Goal: Use online tool/utility

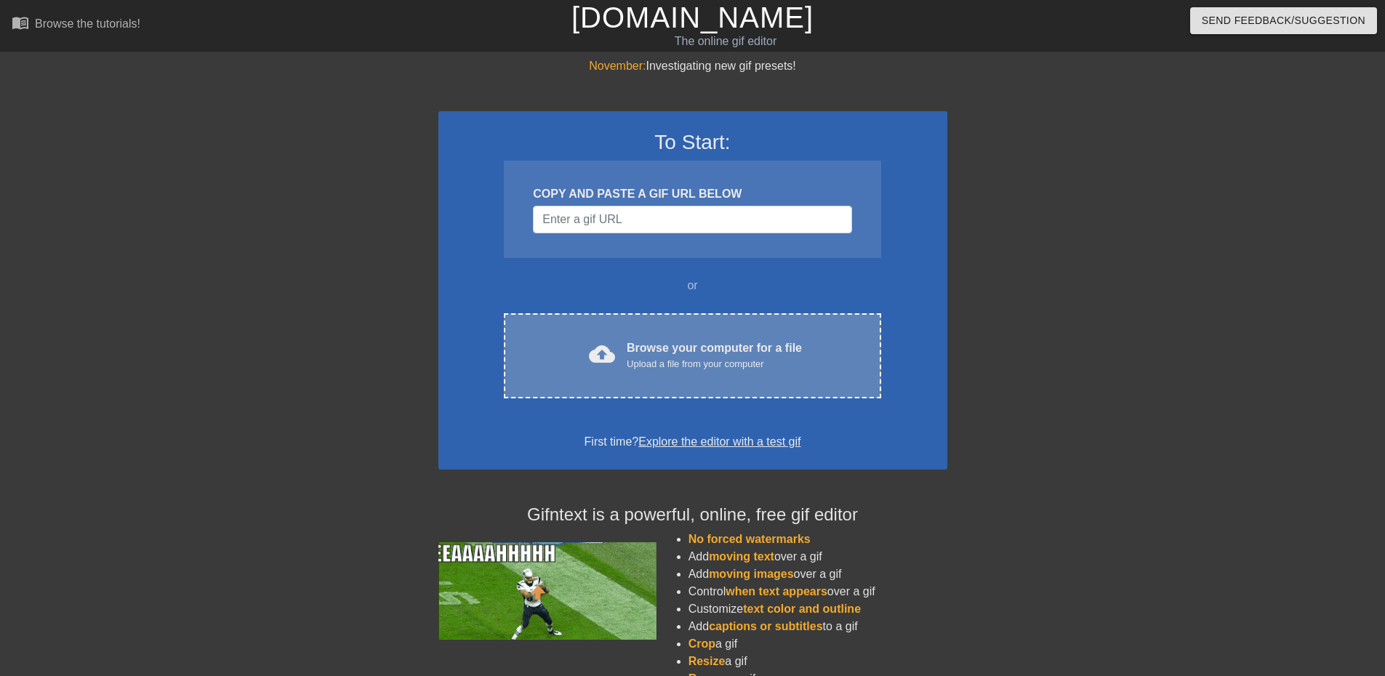
click at [657, 328] on div "cloud_upload Browse your computer for a file Upload a file from your computer C…" at bounding box center [692, 355] width 377 height 85
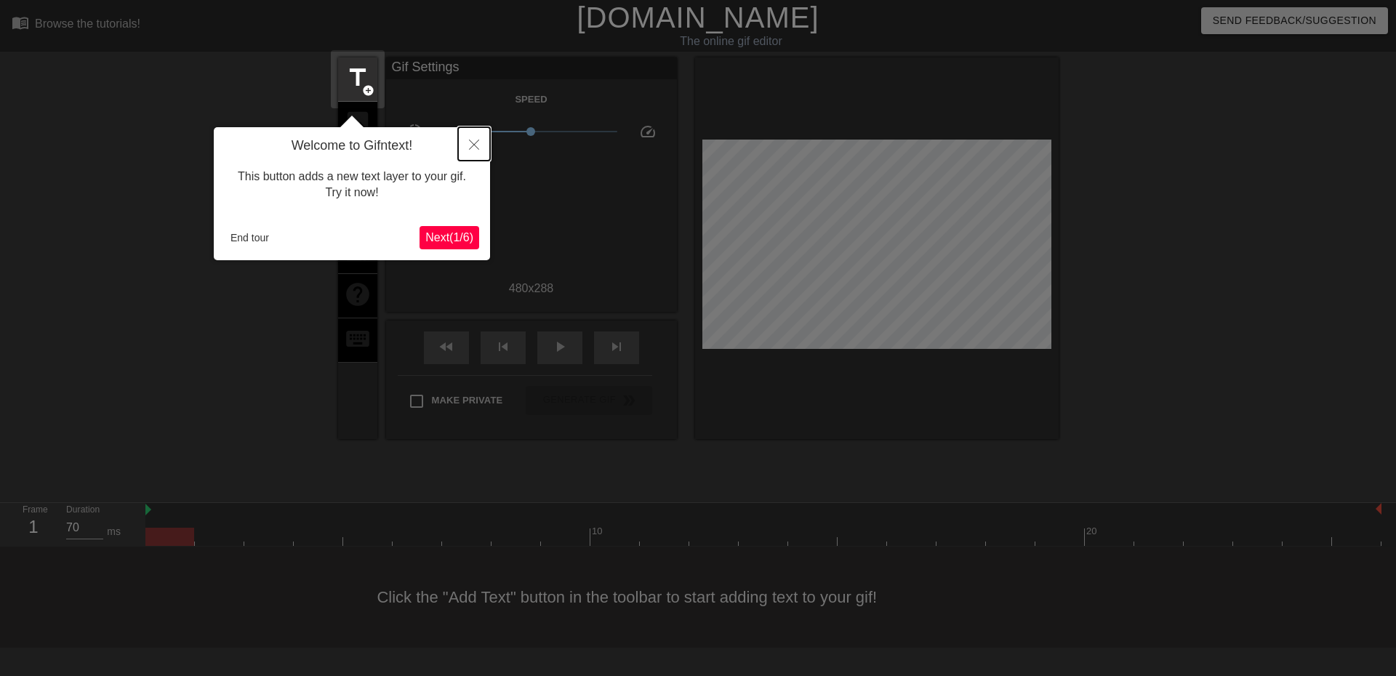
click at [473, 143] on icon "Close" at bounding box center [474, 145] width 10 height 10
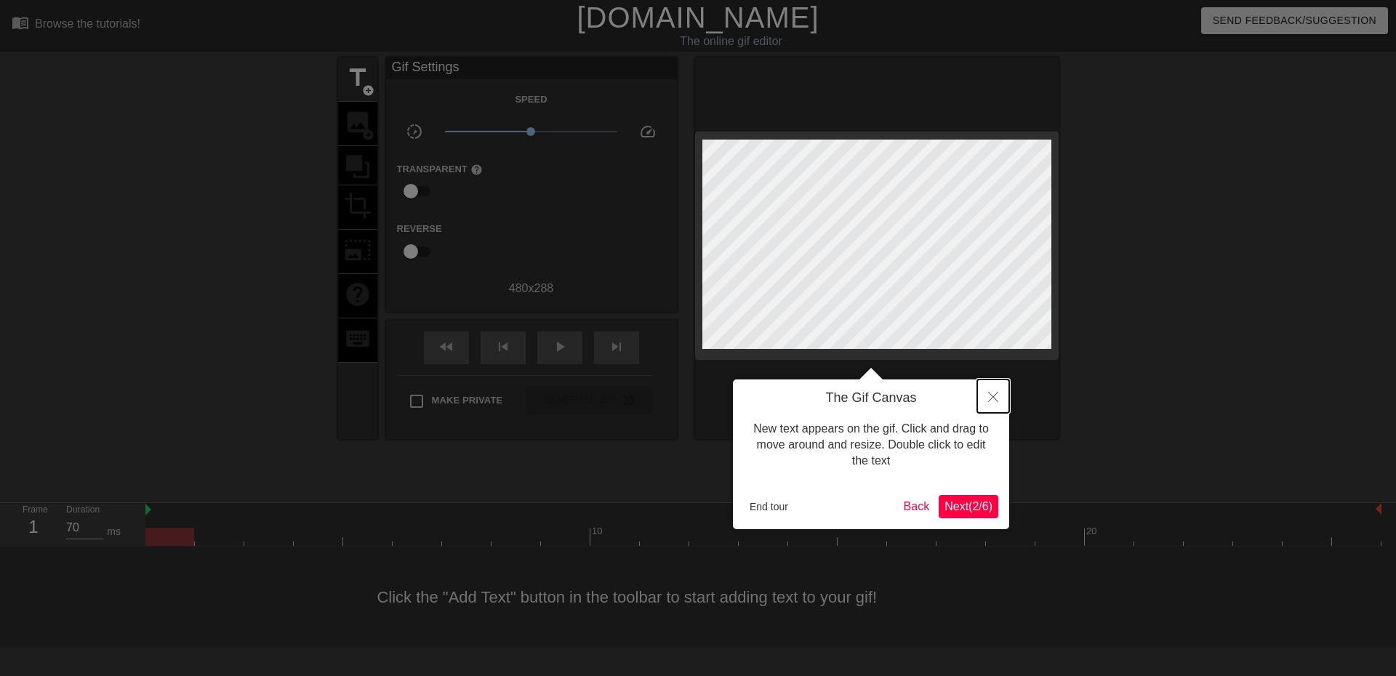
click at [998, 401] on icon "Close" at bounding box center [993, 397] width 10 height 10
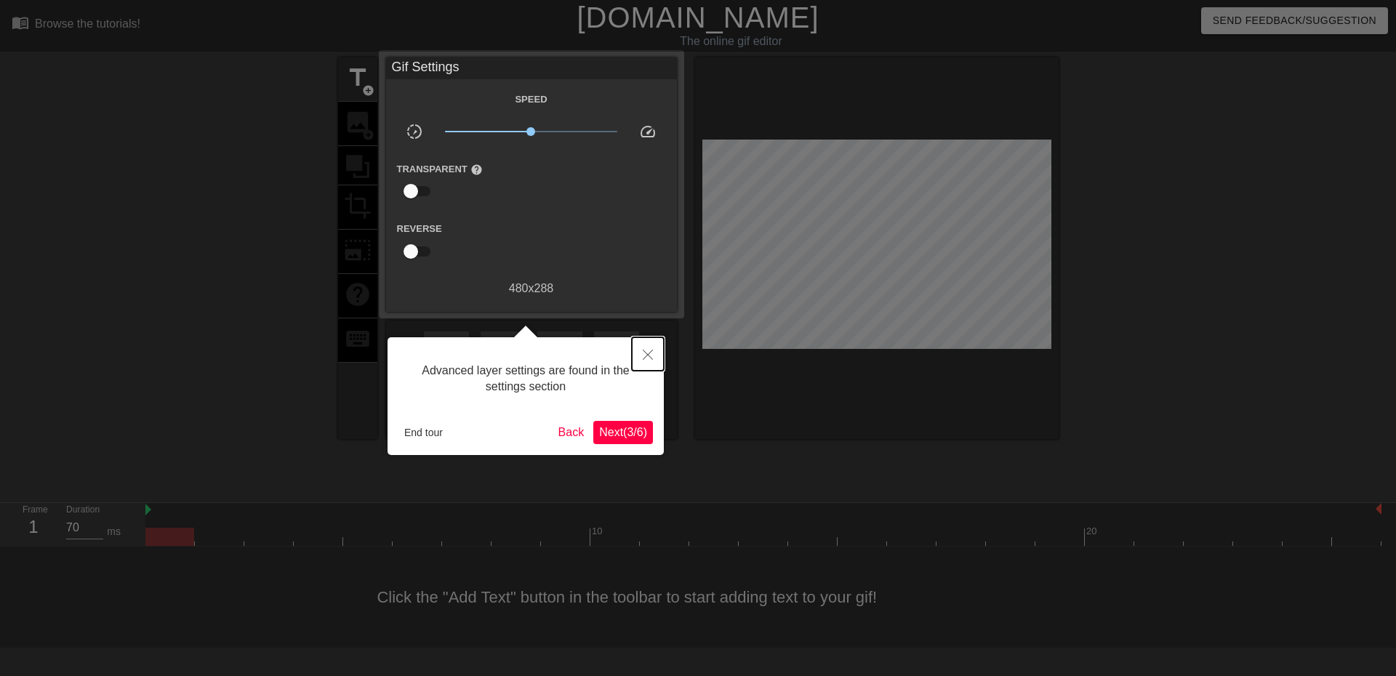
click at [647, 353] on icon "Close" at bounding box center [648, 355] width 10 height 10
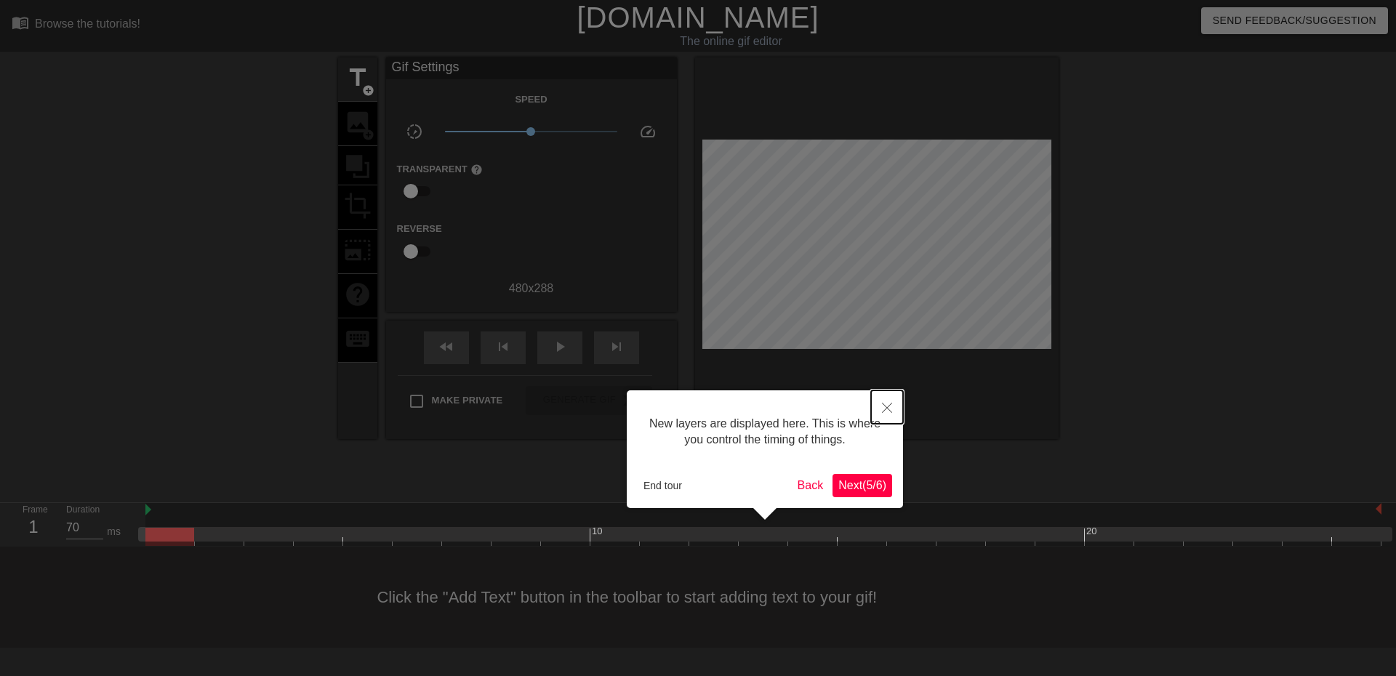
click at [886, 406] on icon "Close" at bounding box center [887, 408] width 10 height 10
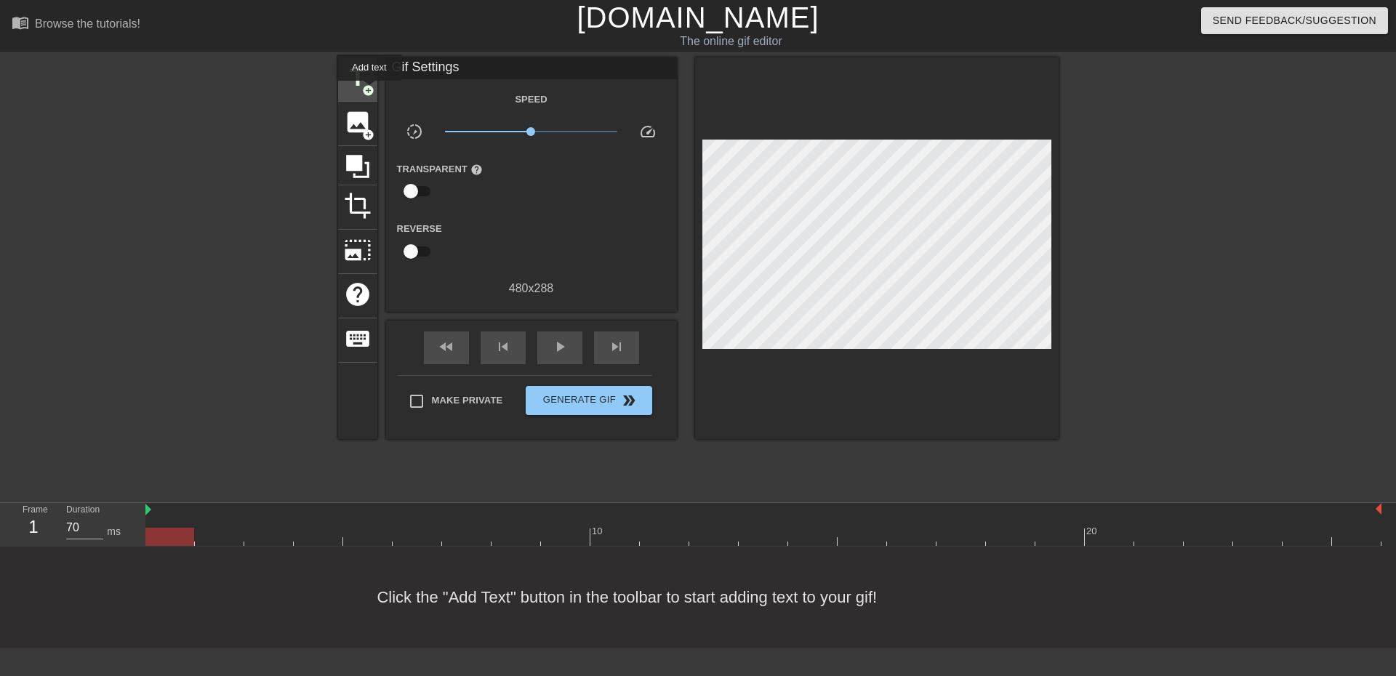
click at [365, 87] on span "add_circle" at bounding box center [368, 90] width 12 height 12
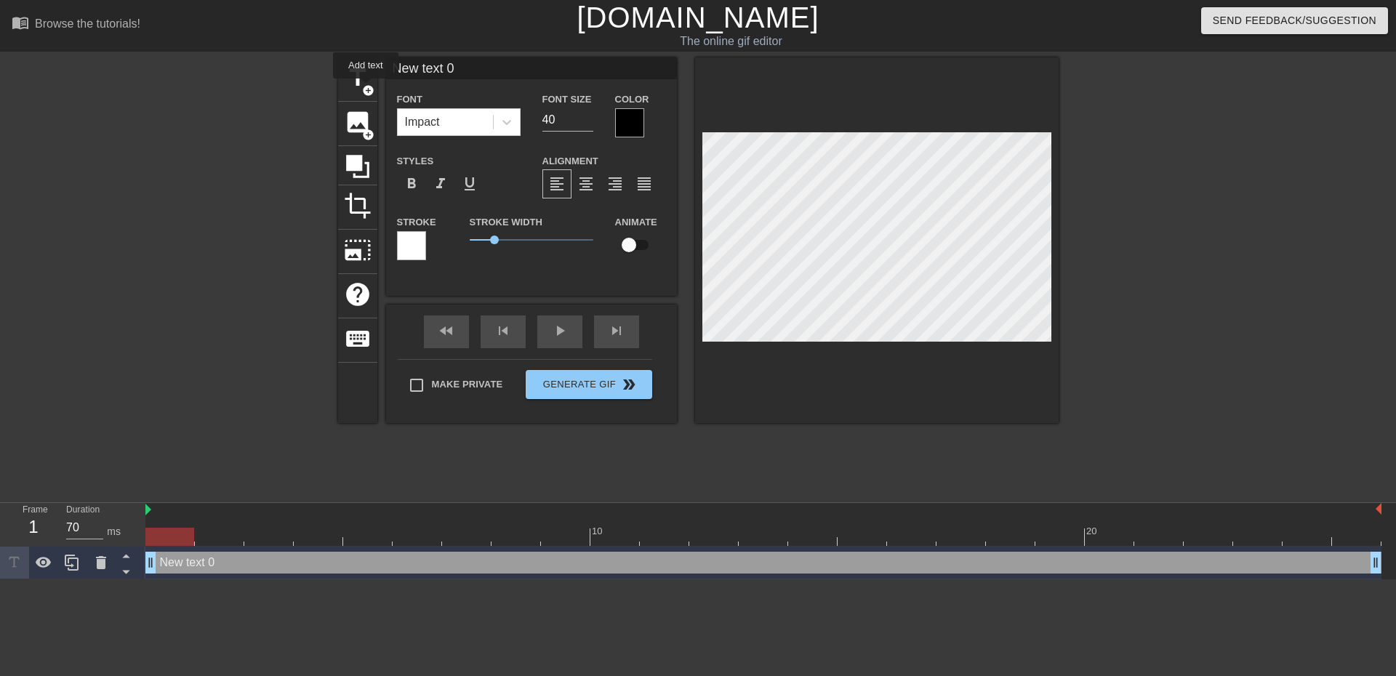
scroll to position [0, 0]
click at [406, 257] on div at bounding box center [411, 245] width 29 height 29
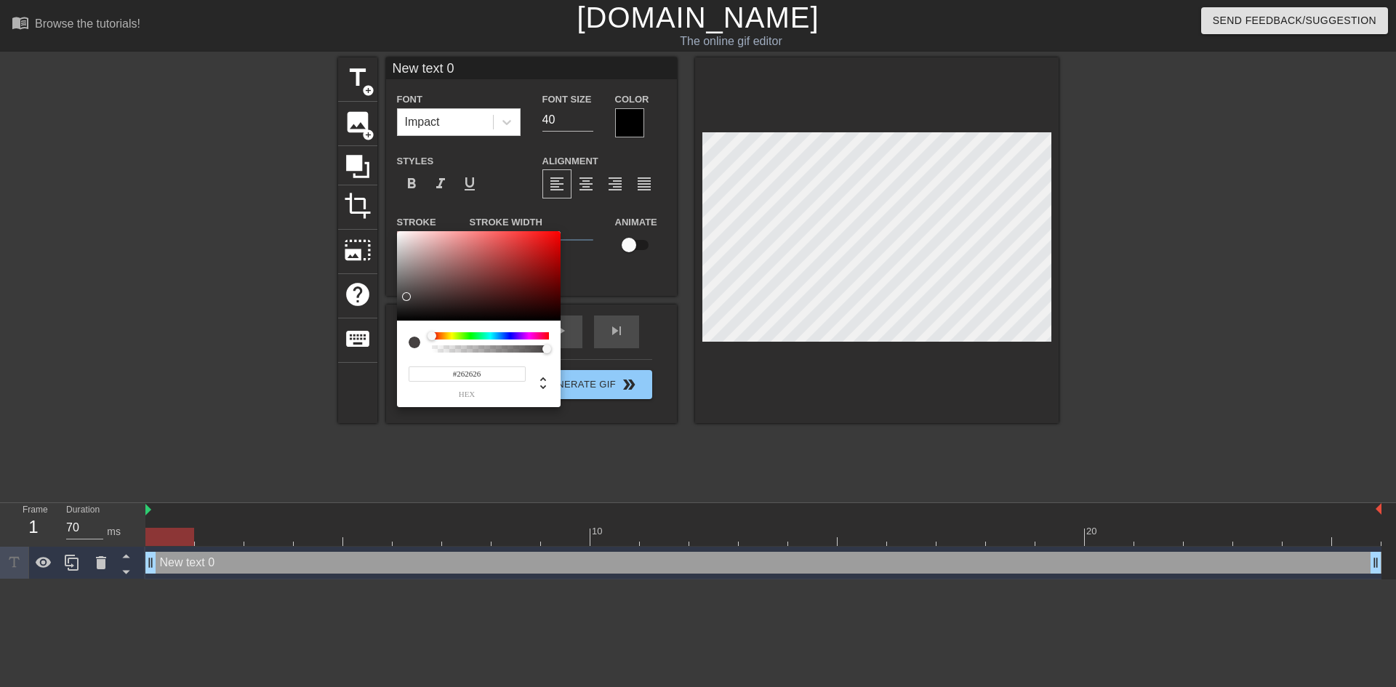
type input "#000000"
drag, startPoint x: 468, startPoint y: 296, endPoint x: 372, endPoint y: 329, distance: 101.6
click at [371, 329] on div "#000000 hex" at bounding box center [698, 343] width 1396 height 687
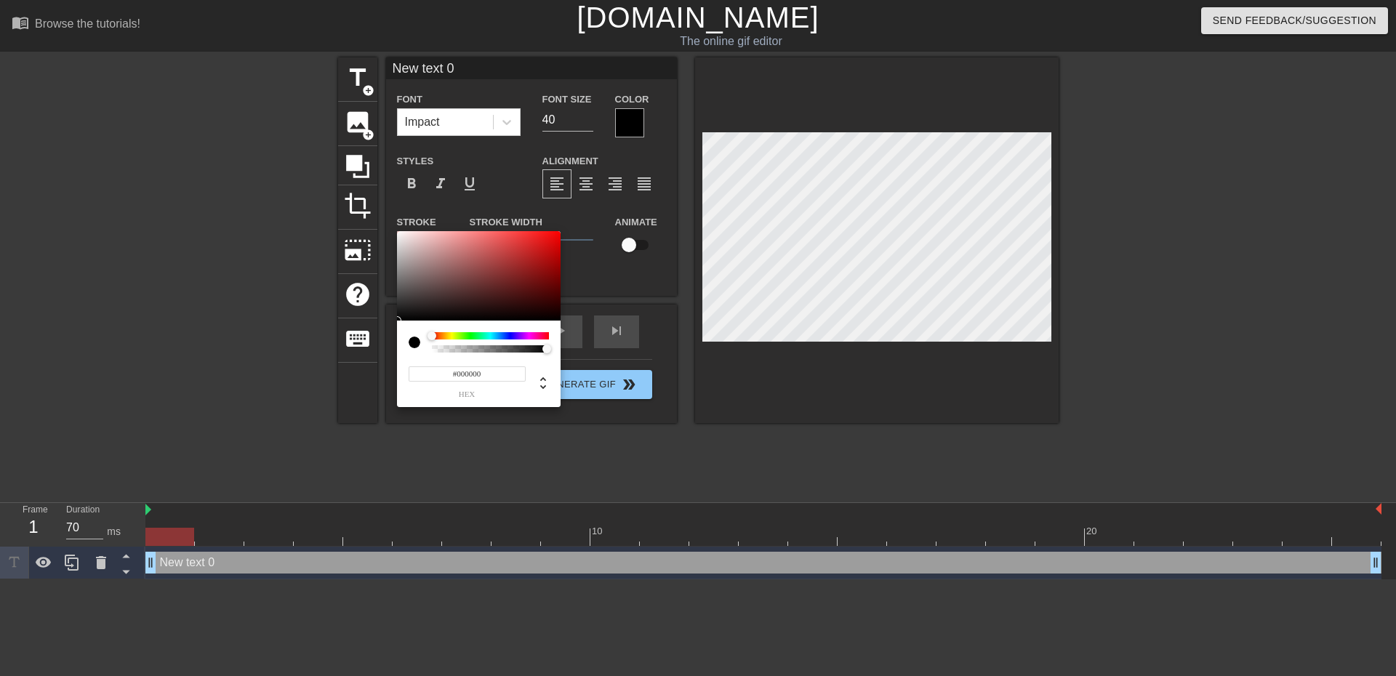
drag, startPoint x: 241, startPoint y: 289, endPoint x: 249, endPoint y: 284, distance: 10.1
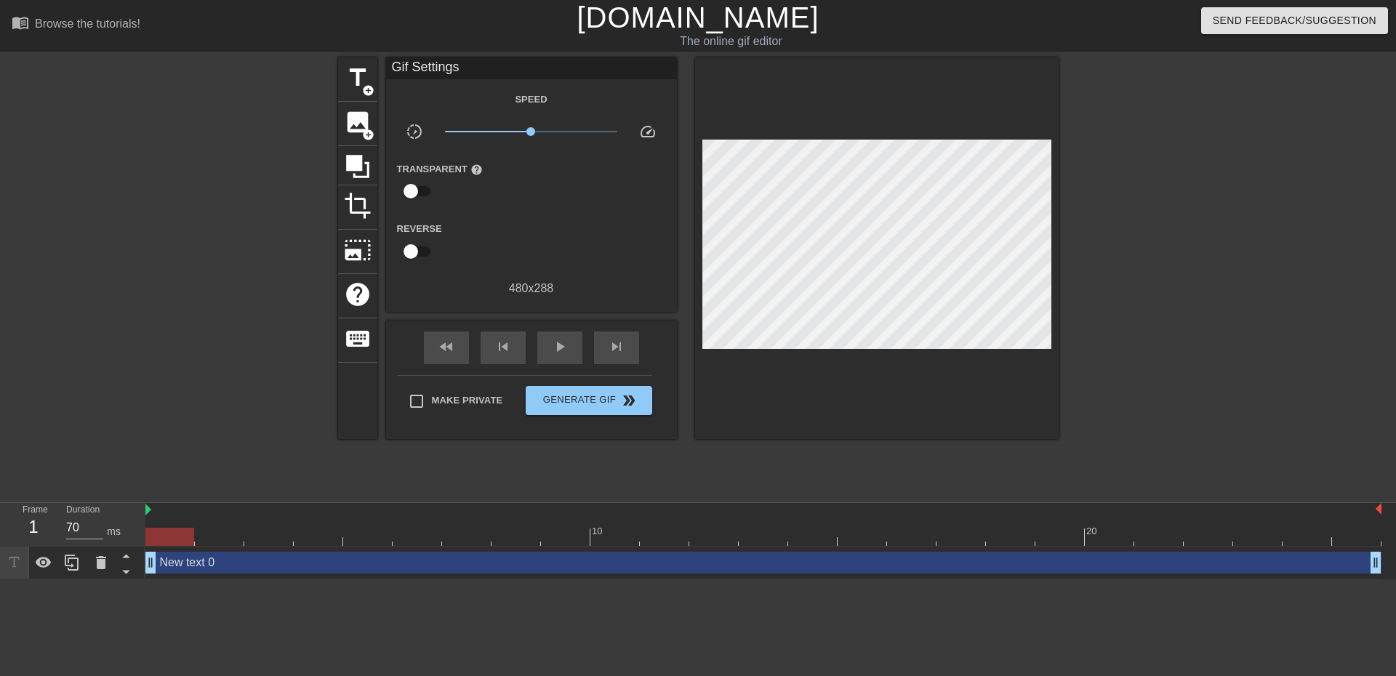
click at [627, 562] on div "New text 0 drag_handle drag_handle" at bounding box center [763, 563] width 1236 height 22
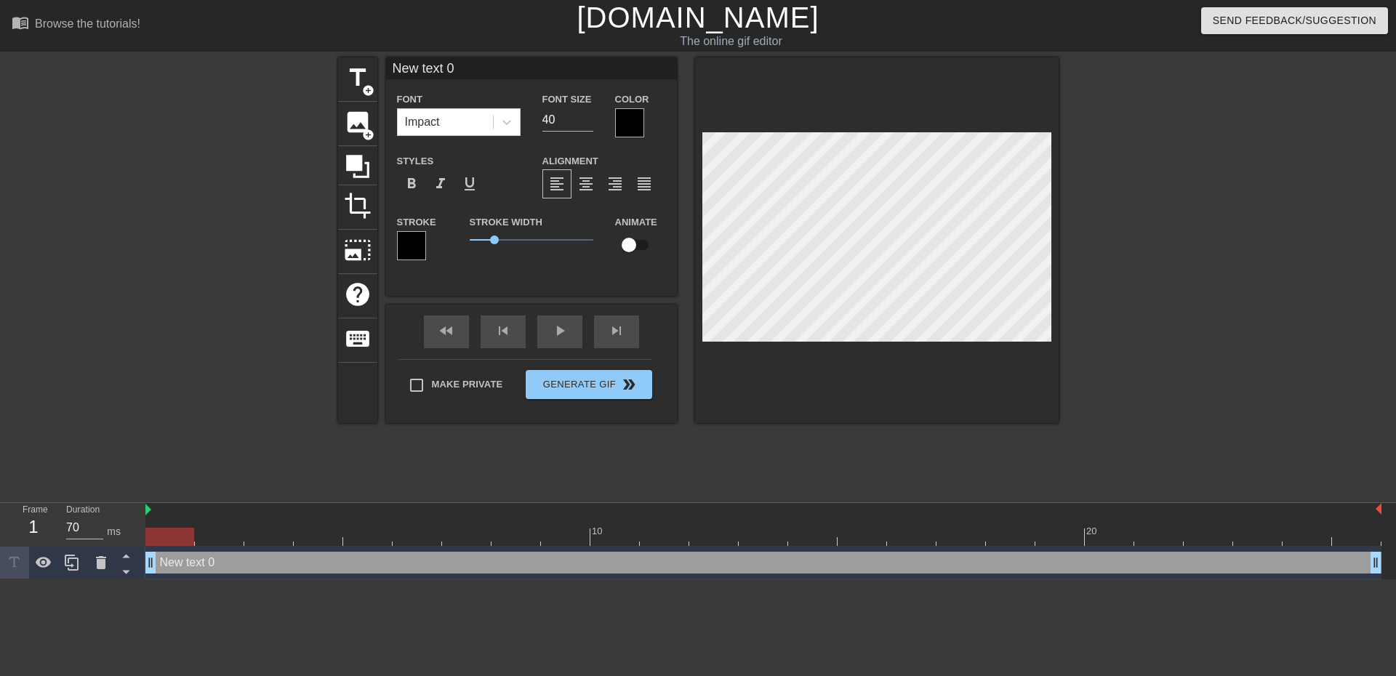
drag, startPoint x: 472, startPoint y: 67, endPoint x: 365, endPoint y: 46, distance: 109.0
click at [366, 46] on div "menu_book Browse the tutorials! [DOMAIN_NAME] The online gif editor Send Feedba…" at bounding box center [698, 290] width 1396 height 580
type input "j"
type input "[PERSON_NAME]"
click at [952, 366] on div at bounding box center [877, 240] width 364 height 366
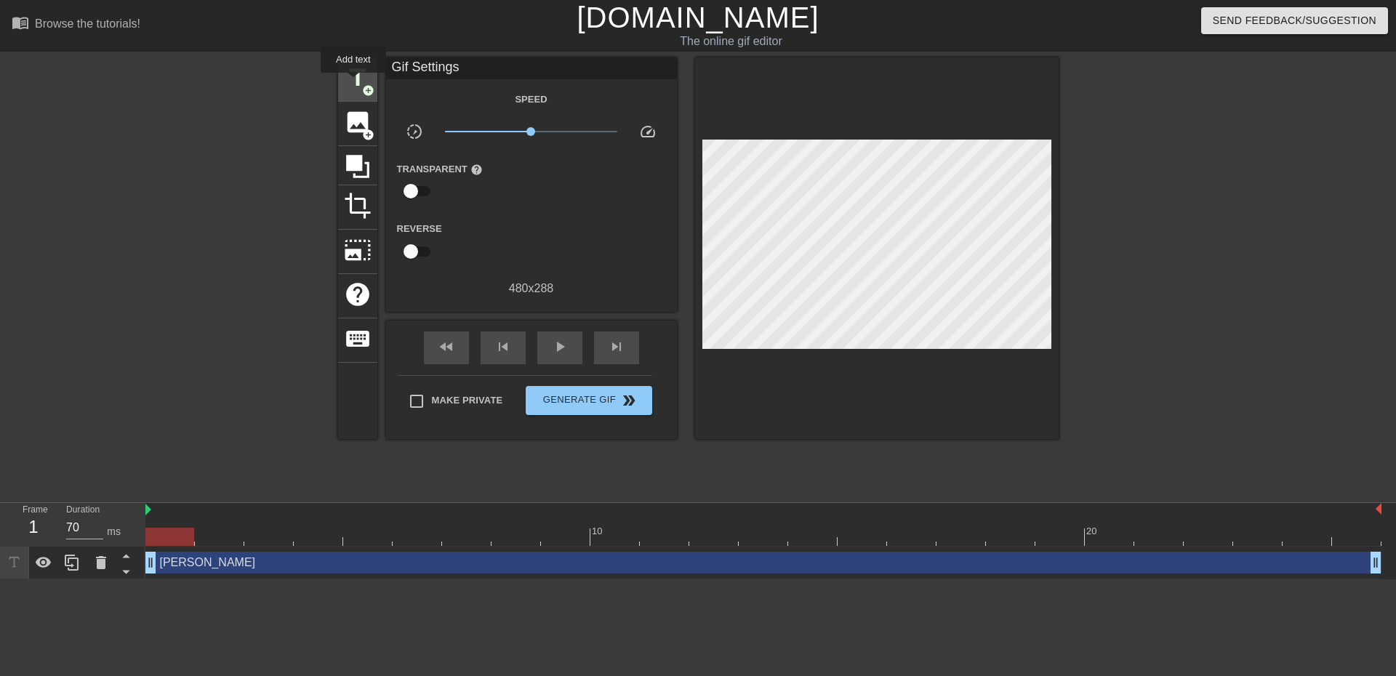
click at [353, 83] on span "title" at bounding box center [358, 78] width 28 height 28
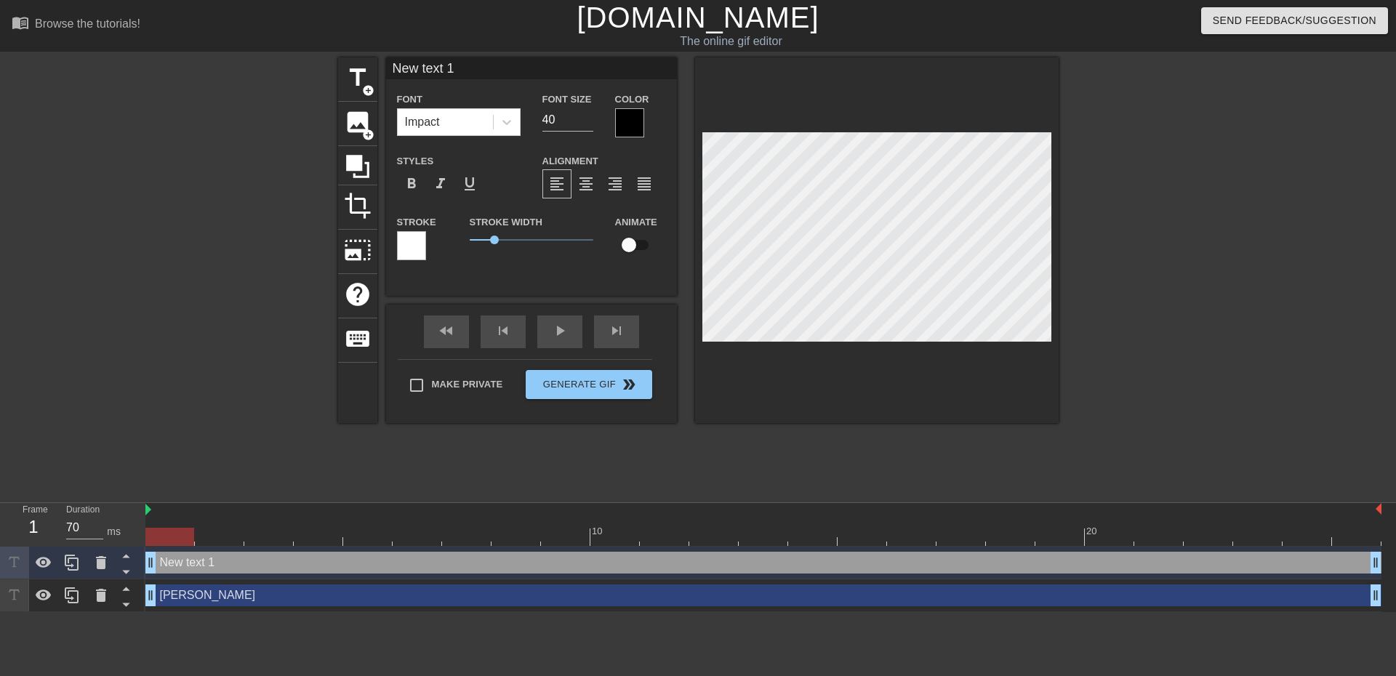
click at [622, 122] on div at bounding box center [629, 122] width 29 height 29
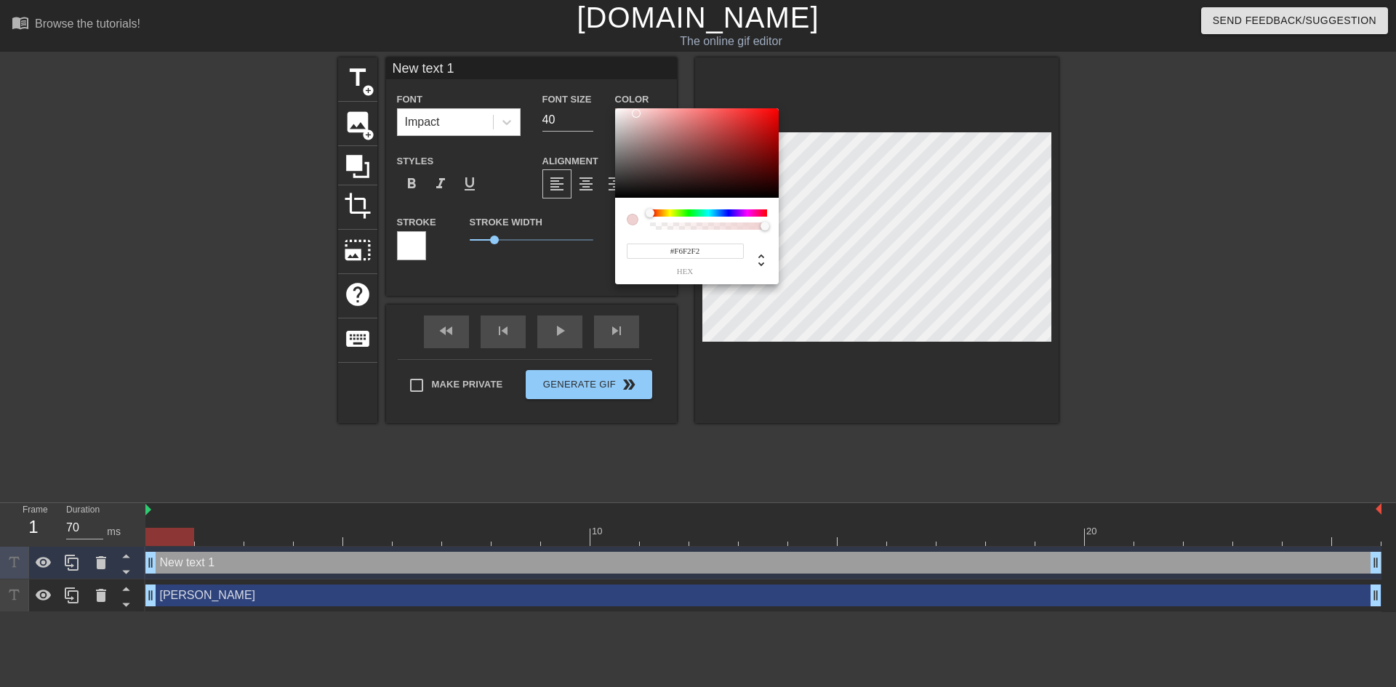
type input "#FEFEFE"
drag, startPoint x: 604, startPoint y: 115, endPoint x: 612, endPoint y: 108, distance: 10.9
click at [612, 108] on div "#FEFEFE hex" at bounding box center [698, 343] width 1396 height 687
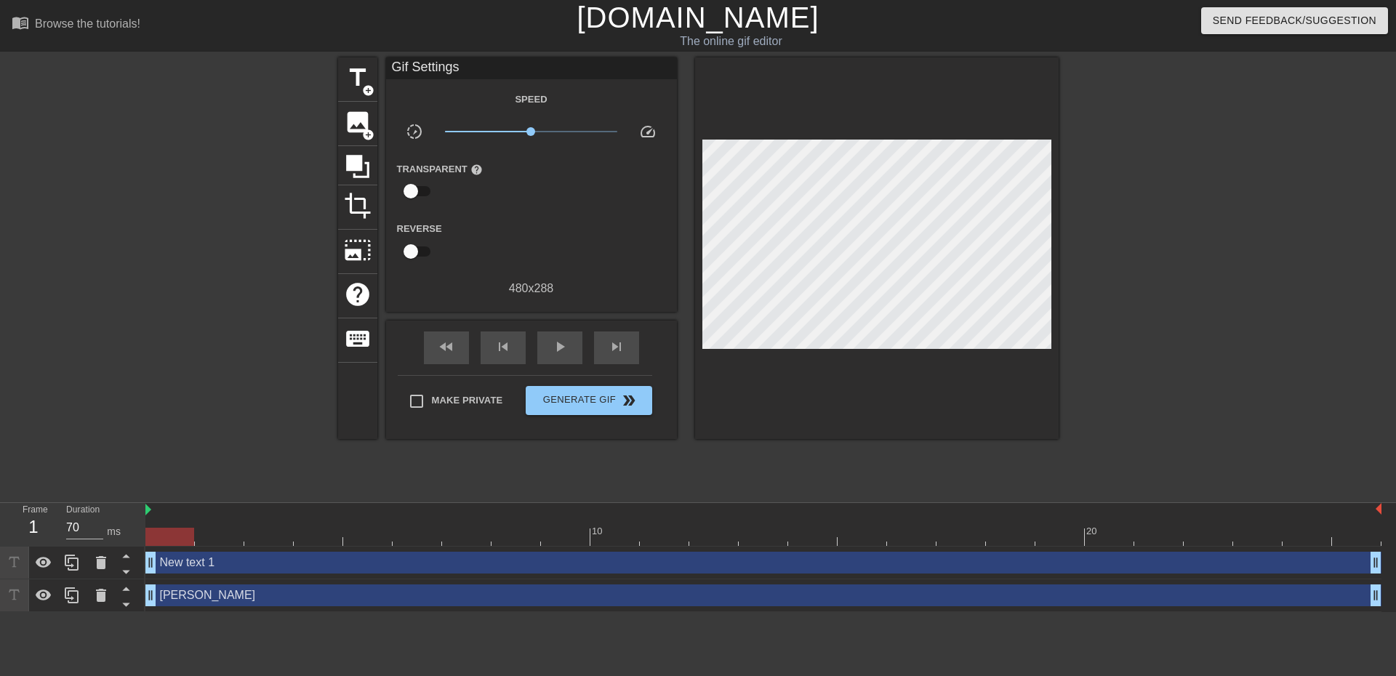
drag, startPoint x: 491, startPoint y: 565, endPoint x: 502, endPoint y: 542, distance: 25.0
click at [492, 565] on div "New text 1 drag_handle drag_handle" at bounding box center [763, 563] width 1236 height 22
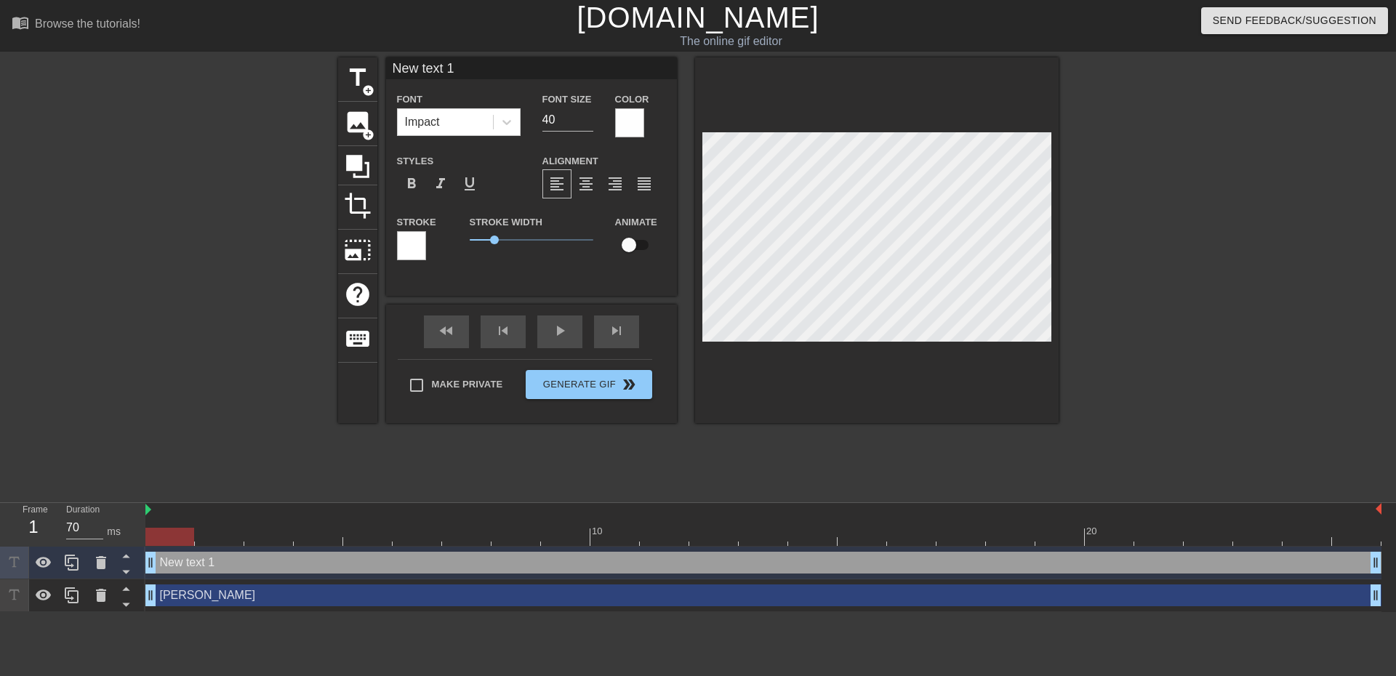
drag, startPoint x: 464, startPoint y: 67, endPoint x: 366, endPoint y: 52, distance: 98.6
click at [372, 53] on div "menu_book Browse the tutorials! [DOMAIN_NAME] The online gif editor Send Feedba…" at bounding box center [698, 306] width 1396 height 612
type input "Quino"
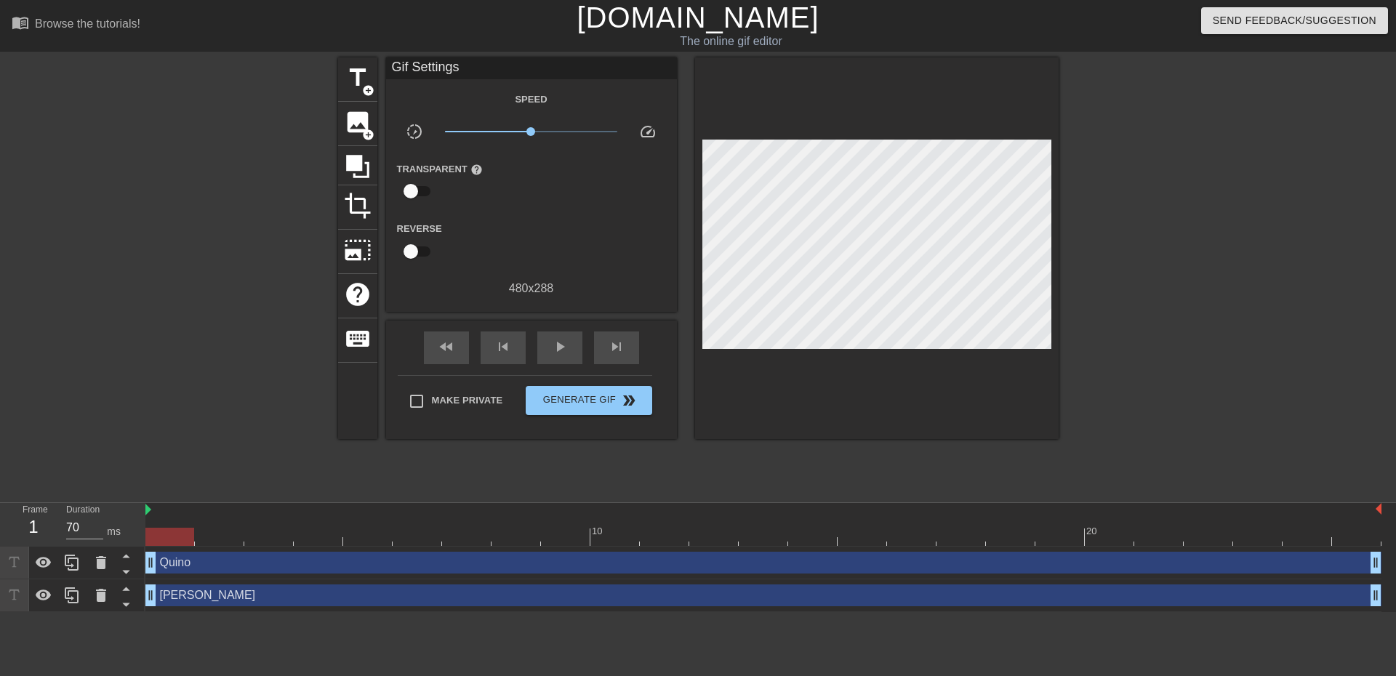
click at [1243, 345] on div at bounding box center [1185, 275] width 218 height 436
click at [612, 398] on span "Generate Gif double_arrow" at bounding box center [589, 400] width 114 height 17
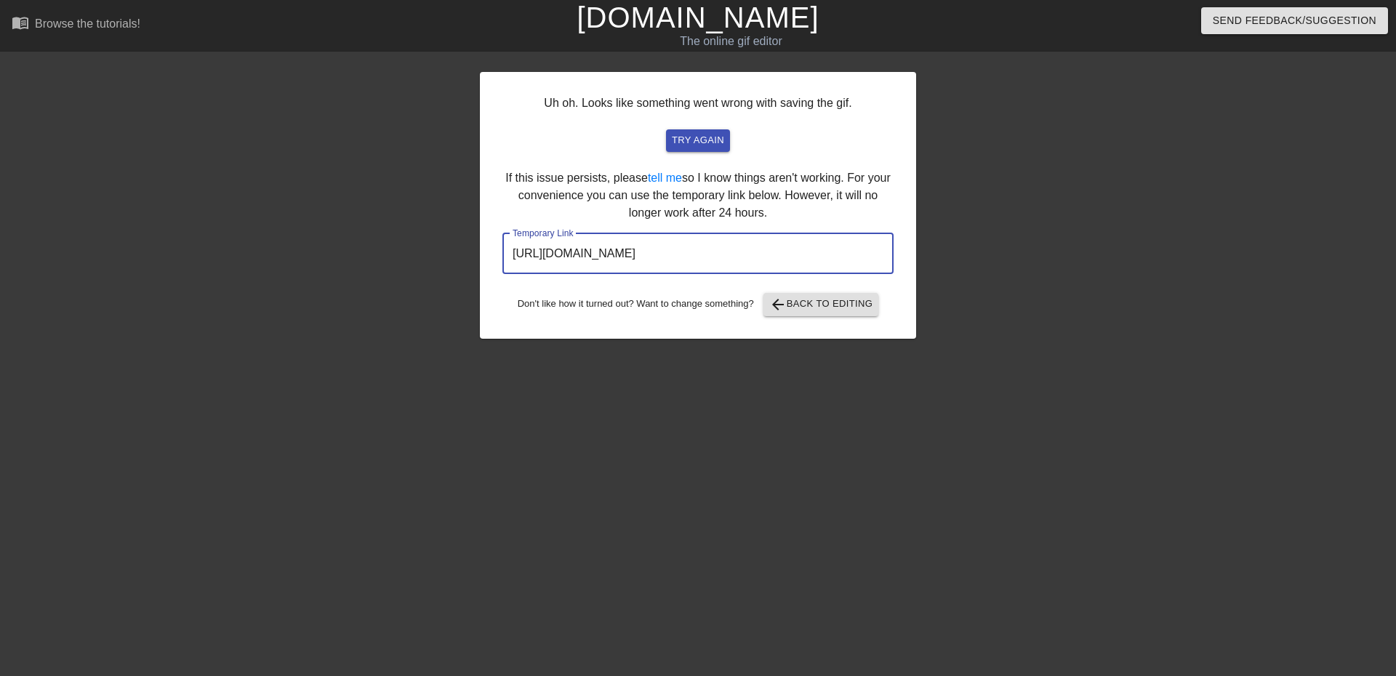
drag, startPoint x: 576, startPoint y: 234, endPoint x: 447, endPoint y: 210, distance: 130.9
click at [440, 215] on div "Uh oh. Looks like something went wrong with saving the gif. try again If this i…" at bounding box center [698, 275] width 1396 height 436
